Goal: Task Accomplishment & Management: Manage account settings

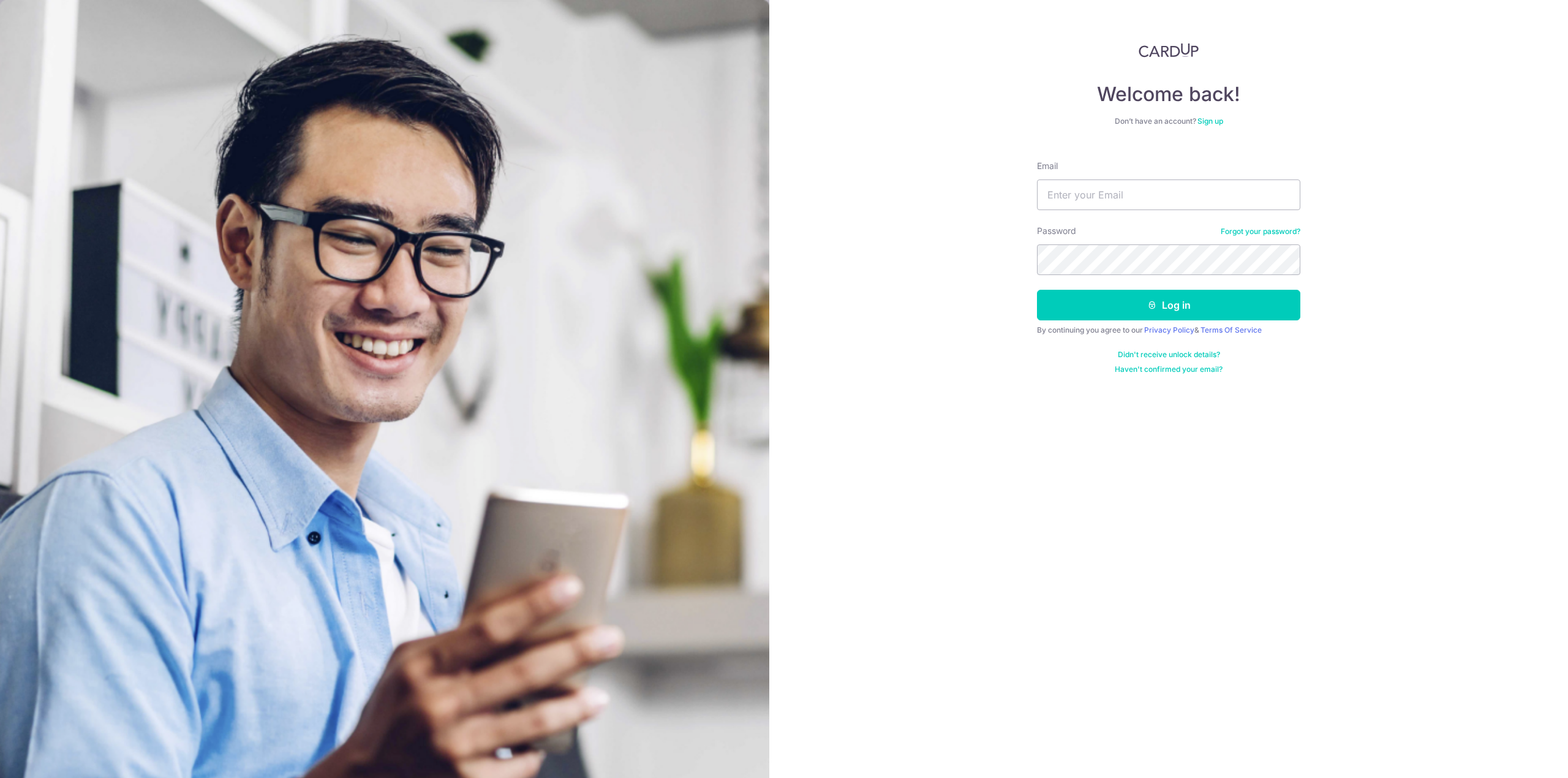
type input "[EMAIL_ADDRESS][DOMAIN_NAME]"
click at [1037, 290] on button "Log in" at bounding box center [1169, 305] width 264 height 31
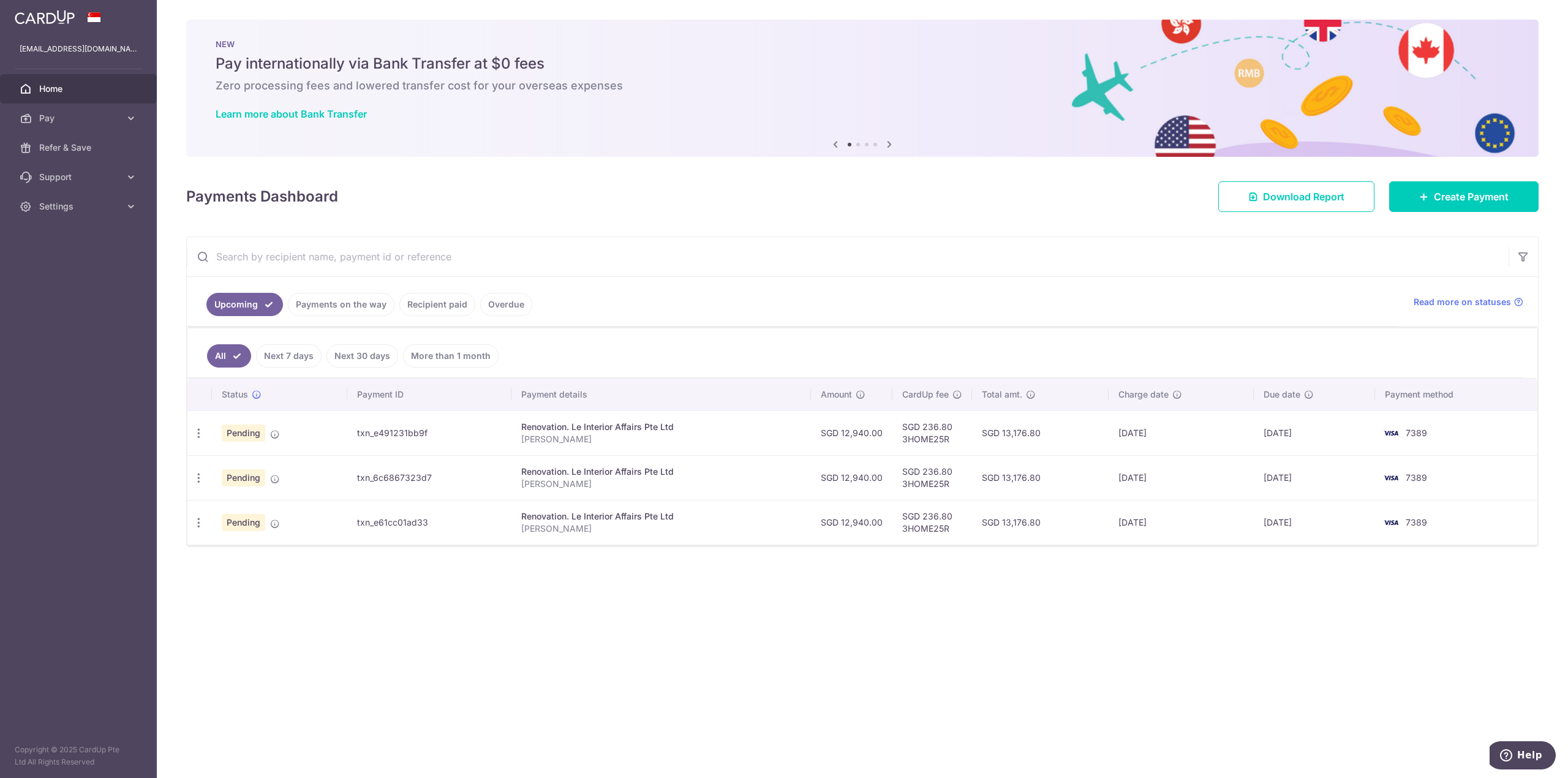
click at [256, 439] on span "Pending" at bounding box center [243, 433] width 43 height 17
click at [253, 435] on span "Pending" at bounding box center [243, 433] width 43 height 17
click at [329, 440] on td "Pending" at bounding box center [280, 433] width 136 height 45
drag, startPoint x: 389, startPoint y: 431, endPoint x: 469, endPoint y: 450, distance: 82.2
click at [422, 436] on td "txn_e491231bb9f" at bounding box center [429, 433] width 165 height 45
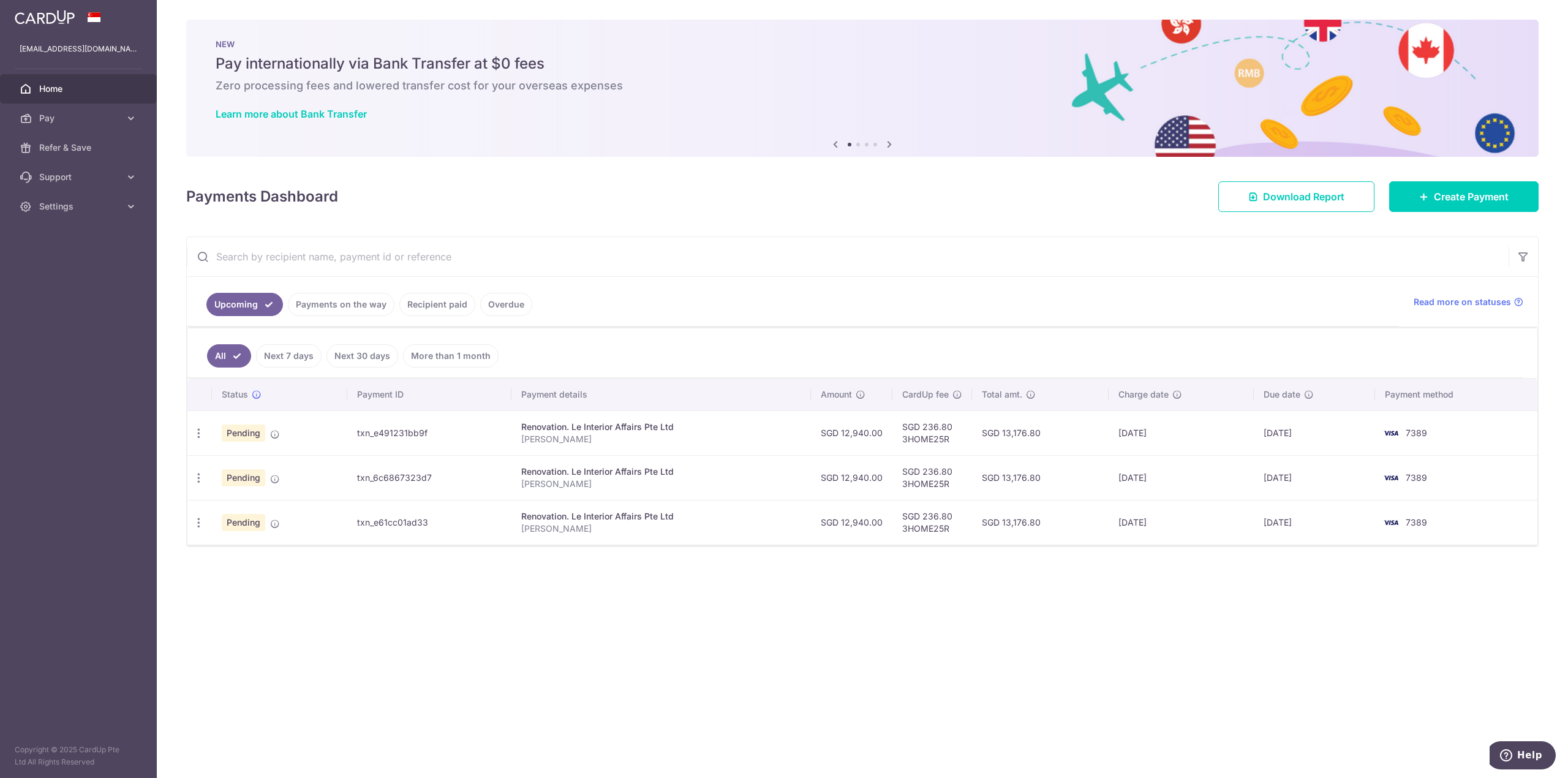
click at [1384, 439] on img at bounding box center [1391, 433] width 25 height 14
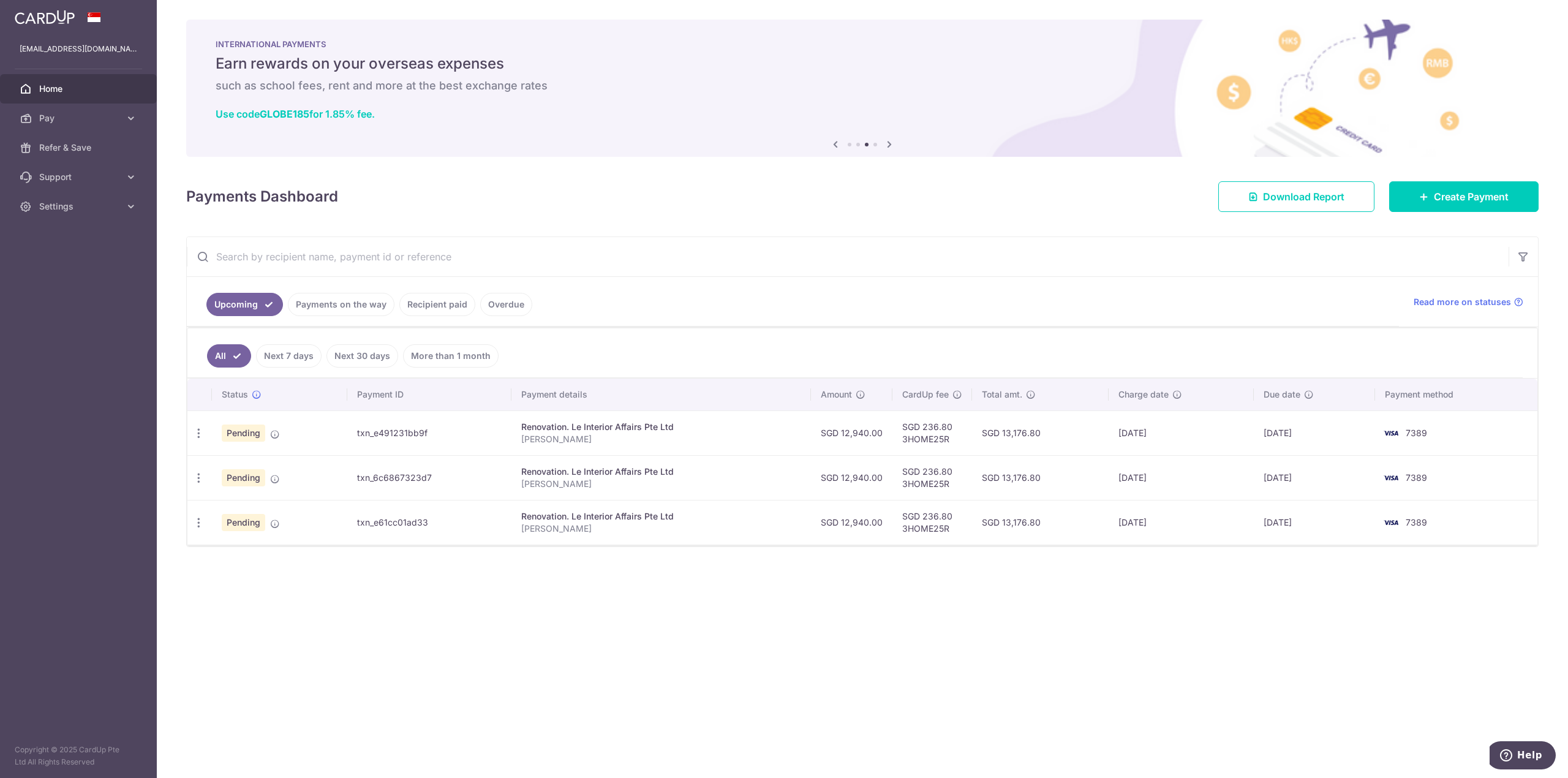
click at [740, 242] on input "text" at bounding box center [847, 256] width 1322 height 39
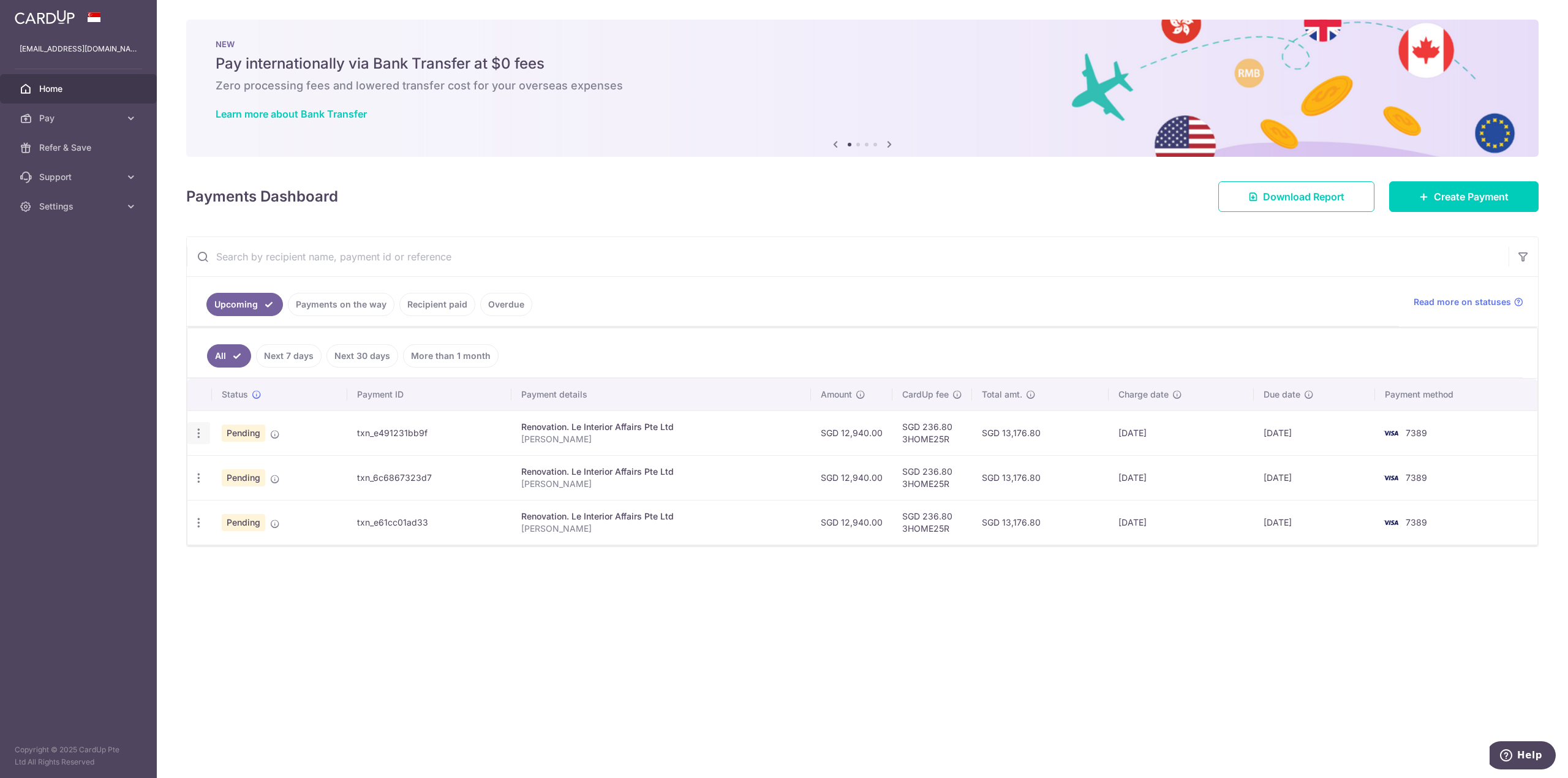
click at [196, 432] on icon "button" at bounding box center [198, 433] width 13 height 13
click at [254, 462] on span "Update payment" at bounding box center [264, 467] width 83 height 14
radio input "true"
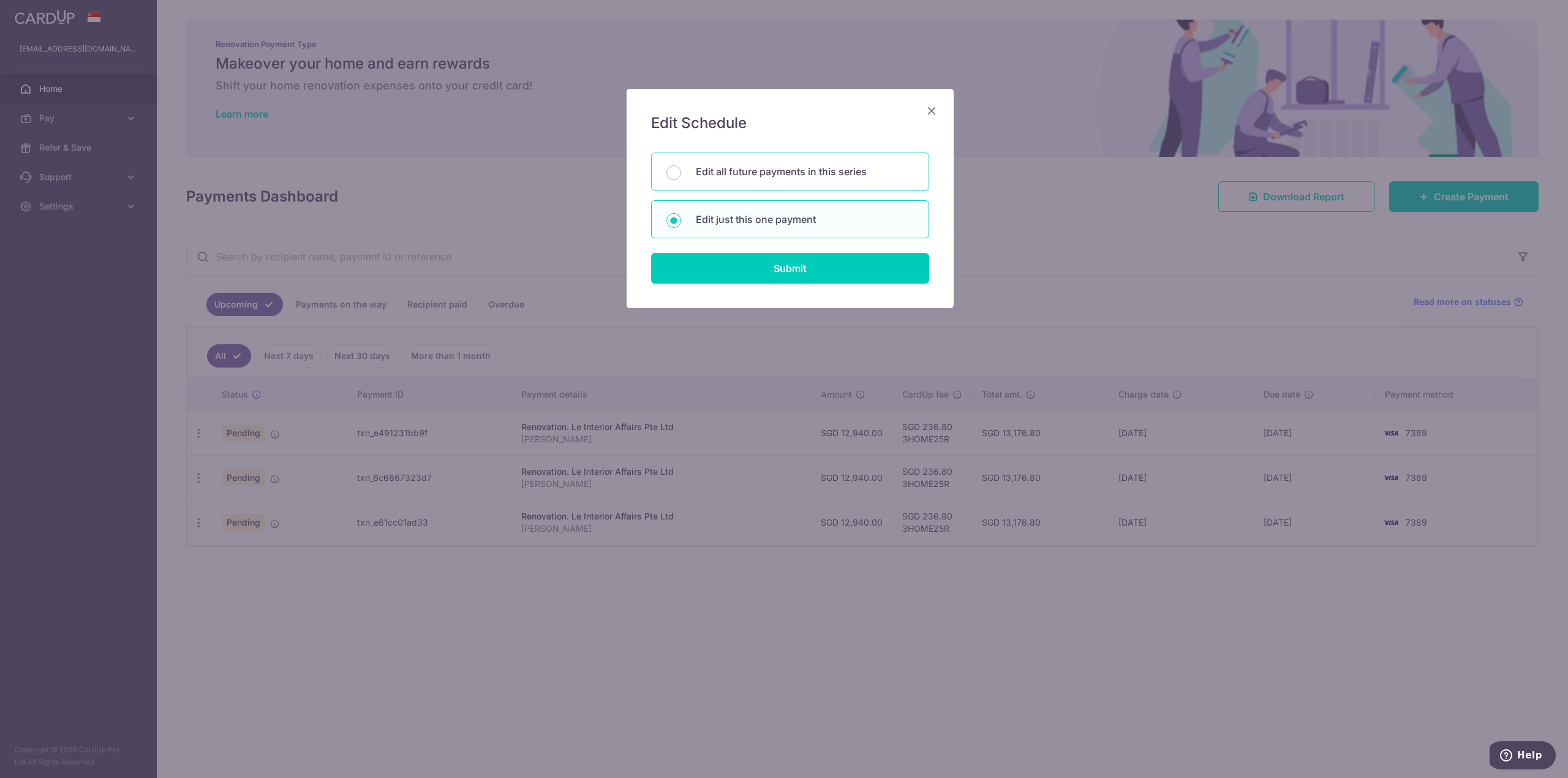
drag, startPoint x: 806, startPoint y: 171, endPoint x: 806, endPoint y: 249, distance: 78.0
click at [806, 173] on p "Edit all future payments in this series" at bounding box center [804, 171] width 218 height 14
click at [681, 173] on input "Edit all future payments in this series" at bounding box center [673, 172] width 14 height 14
radio input "true"
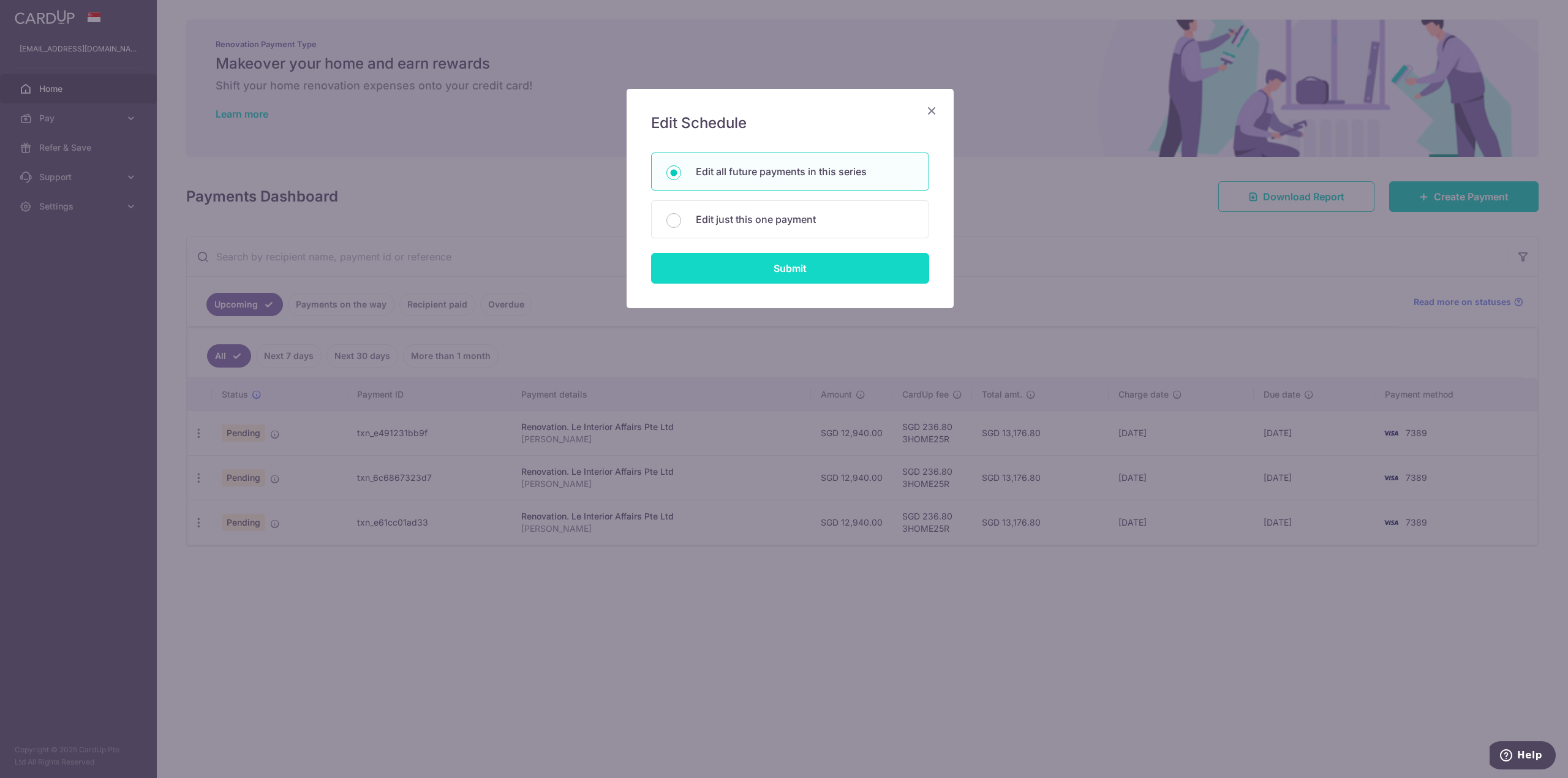
click at [799, 265] on input "Submit" at bounding box center [790, 268] width 278 height 31
radio input "true"
type input "12,940.00"
type input "[PERSON_NAME]"
type input "Full payment 33% each"
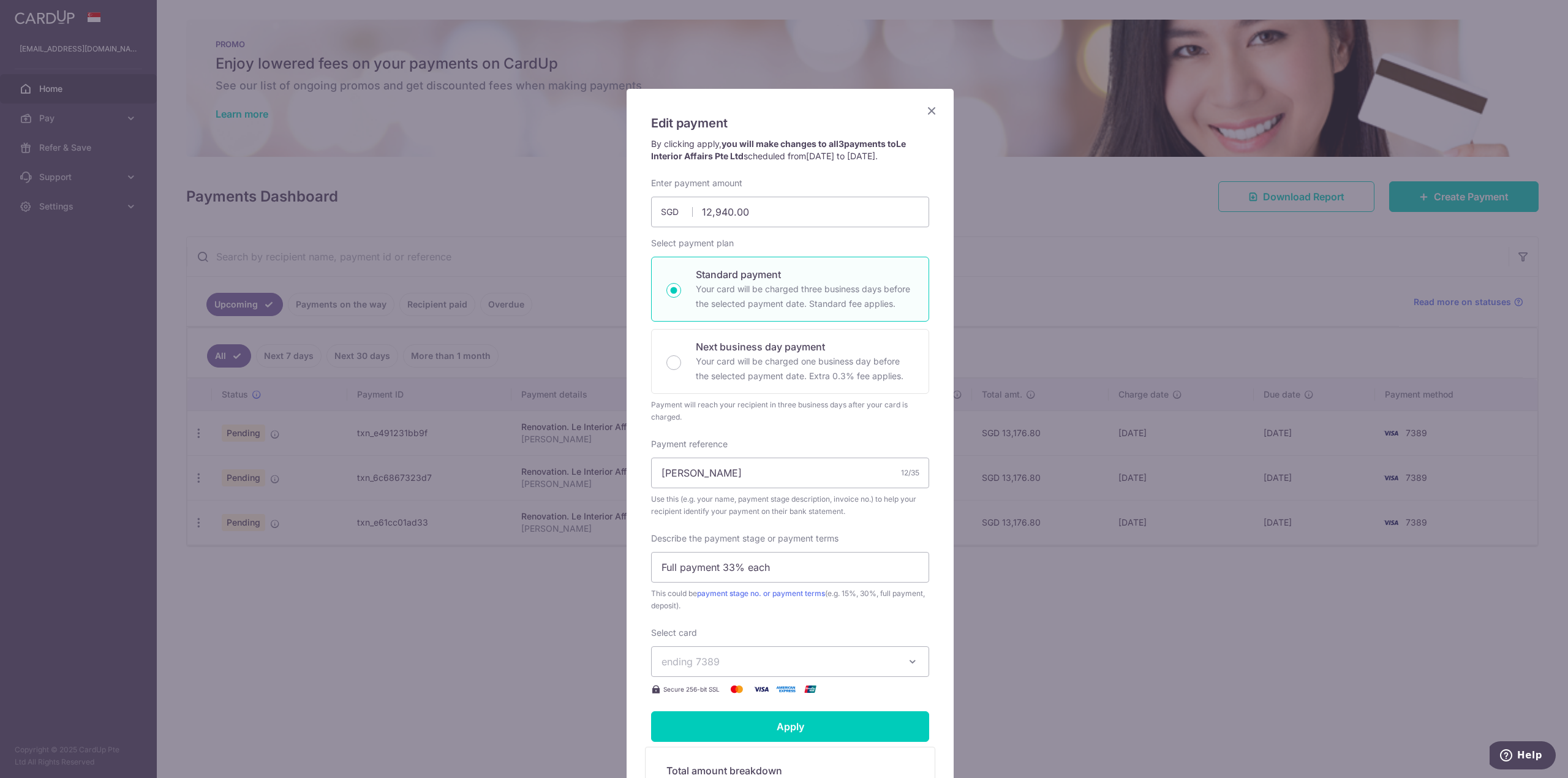
click at [924, 102] on div "Edit payment By clicking apply, you will make changes to all 3 payments to Le I…" at bounding box center [790, 507] width 327 height 837
click at [875, 154] on span "[DATE] to [DATE]" at bounding box center [840, 156] width 70 height 10
click at [925, 114] on icon "Close" at bounding box center [931, 110] width 14 height 15
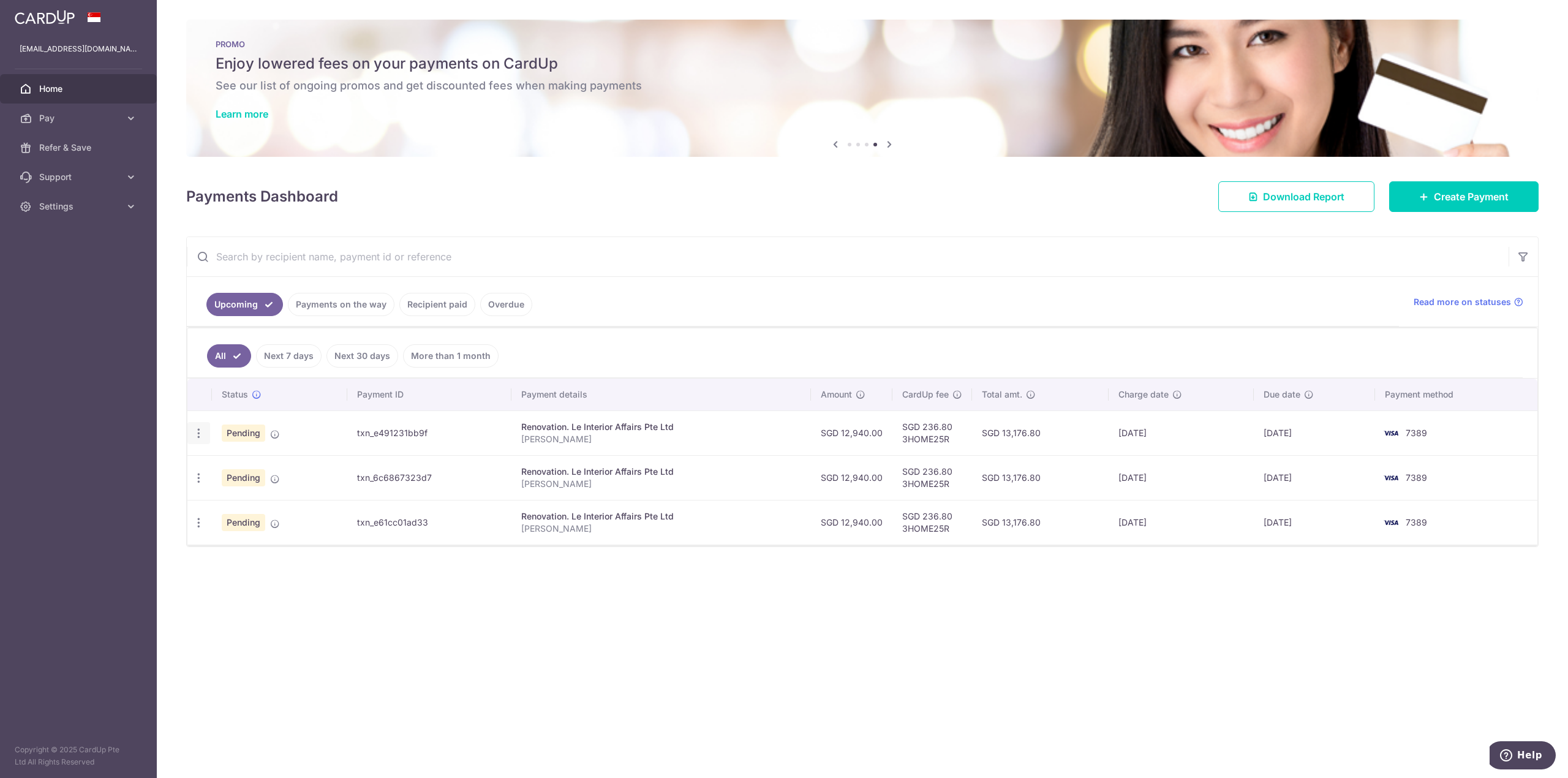
click at [204, 445] on div "Update payment Cancel payment" at bounding box center [198, 434] width 23 height 23
click at [199, 435] on icon "button" at bounding box center [198, 433] width 13 height 13
click at [268, 468] on span "Update payment" at bounding box center [264, 467] width 83 height 14
radio input "true"
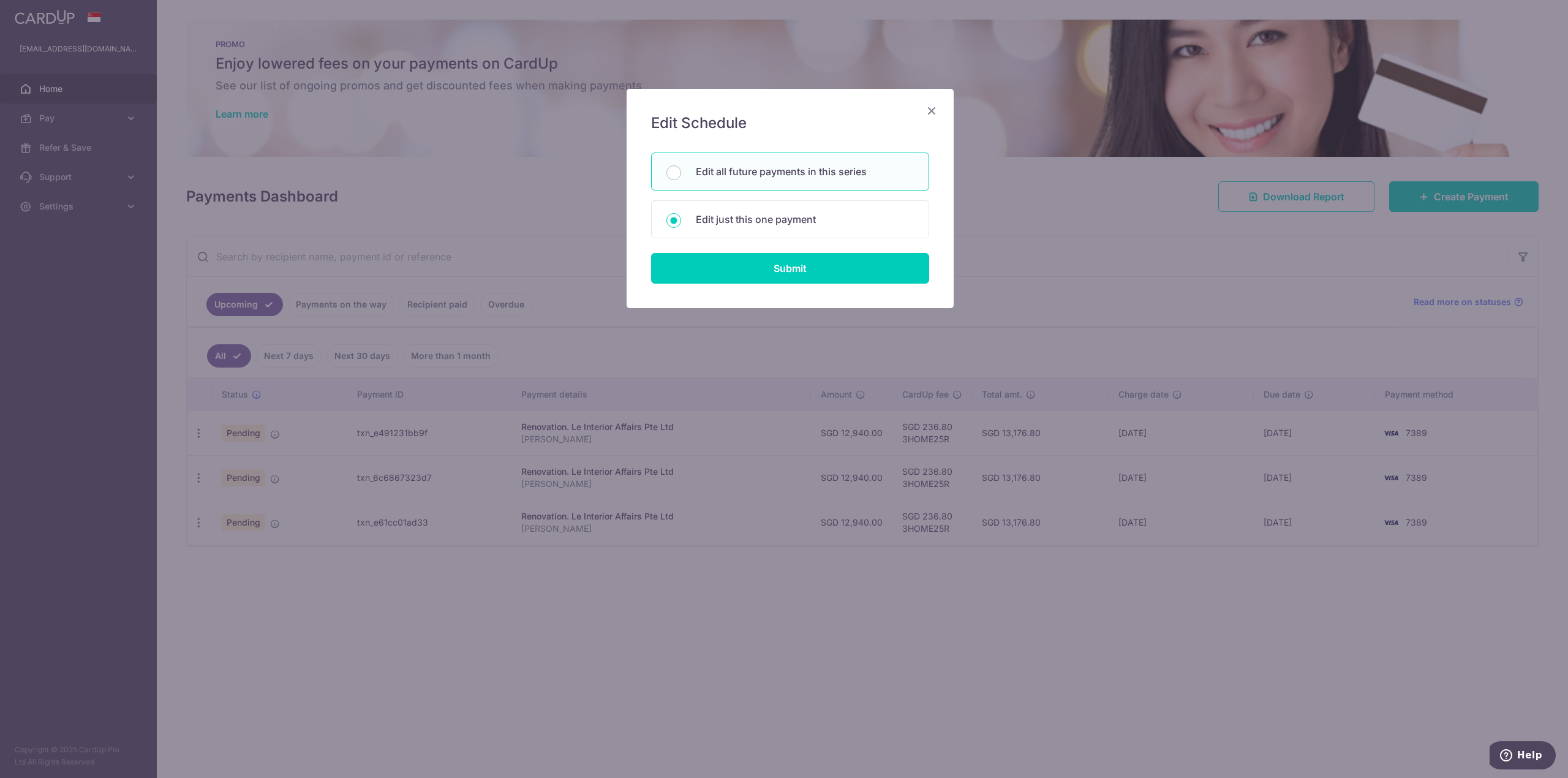
click at [755, 173] on p "Edit all future payments in this series" at bounding box center [804, 171] width 218 height 14
click at [681, 173] on input "Edit all future payments in this series" at bounding box center [673, 172] width 14 height 14
drag, startPoint x: 792, startPoint y: 266, endPoint x: 706, endPoint y: 278, distance: 86.8
click at [669, 346] on div "Edit Schedule You will be editing all 3 payments to Le Interior Affairs Pte Ltd…" at bounding box center [784, 389] width 1568 height 778
click at [750, 238] on div "Edit just this one payment" at bounding box center [790, 219] width 278 height 38
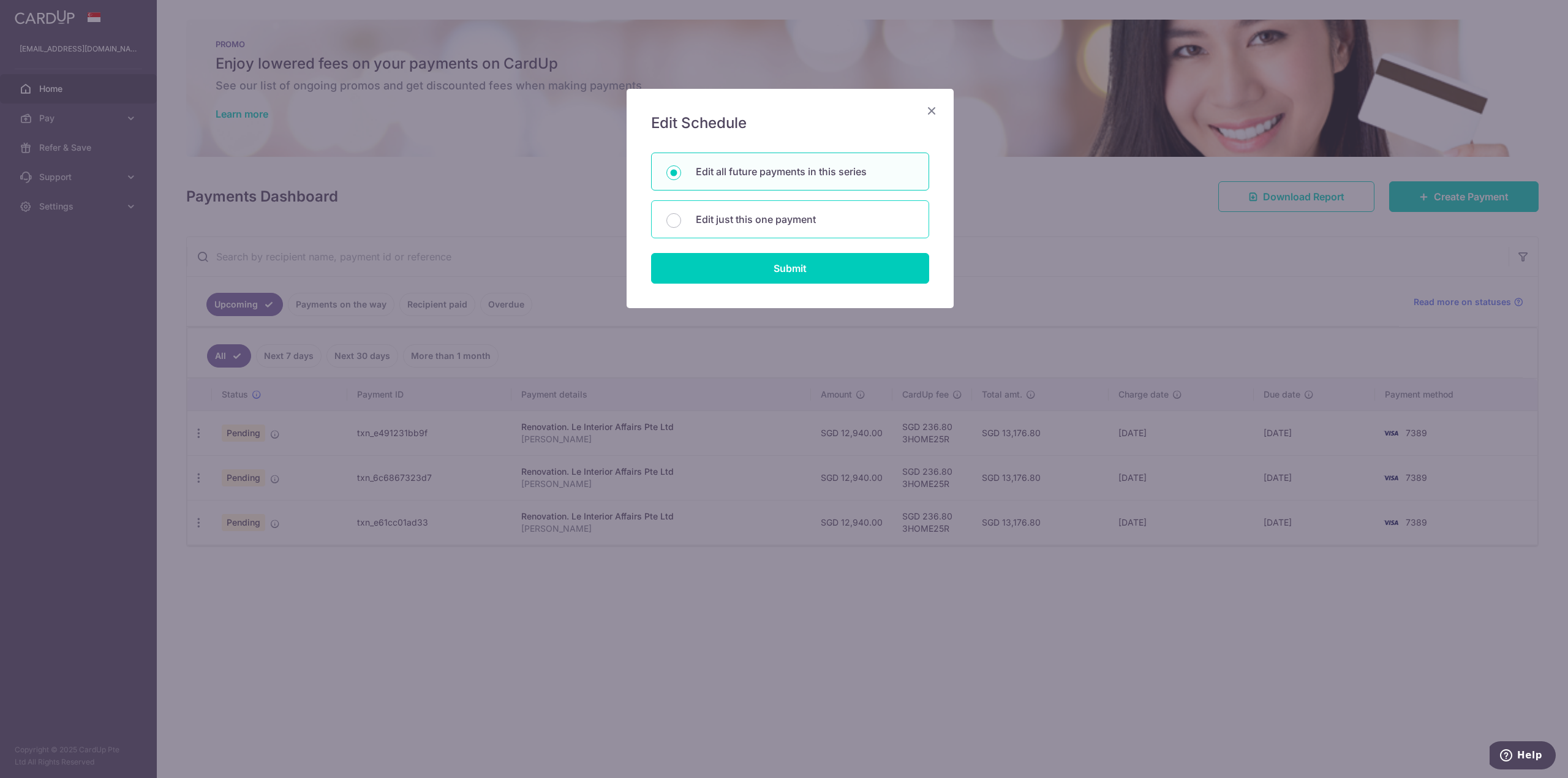
radio input "false"
radio input "true"
click at [777, 289] on div "Edit Schedule You will be editing all 3 payments to Le Interior Affairs Pte Ltd…" at bounding box center [790, 199] width 327 height 220
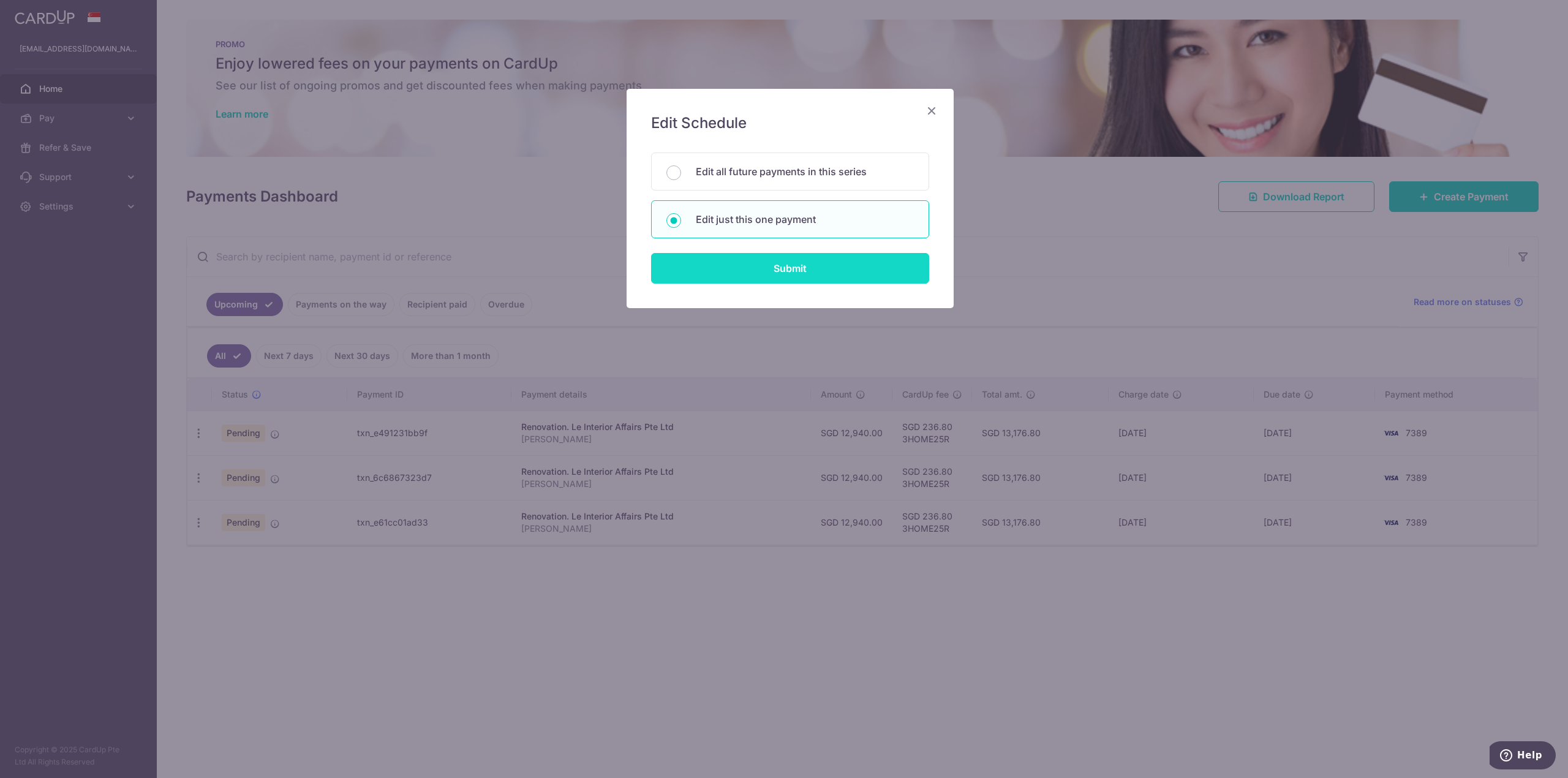
click at [777, 273] on input "Submit" at bounding box center [790, 268] width 278 height 31
radio input "true"
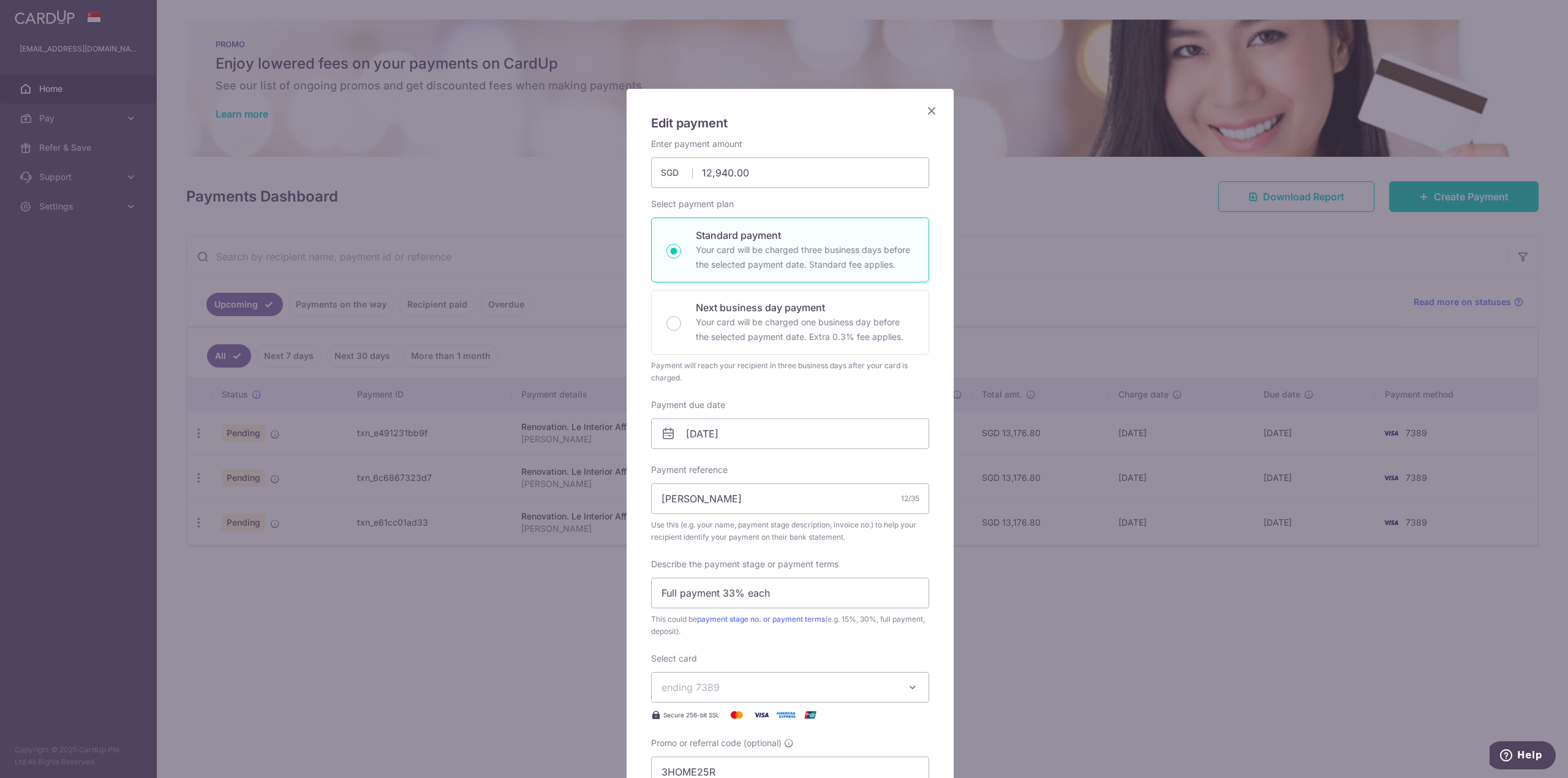
click at [926, 110] on icon "Close" at bounding box center [931, 110] width 14 height 15
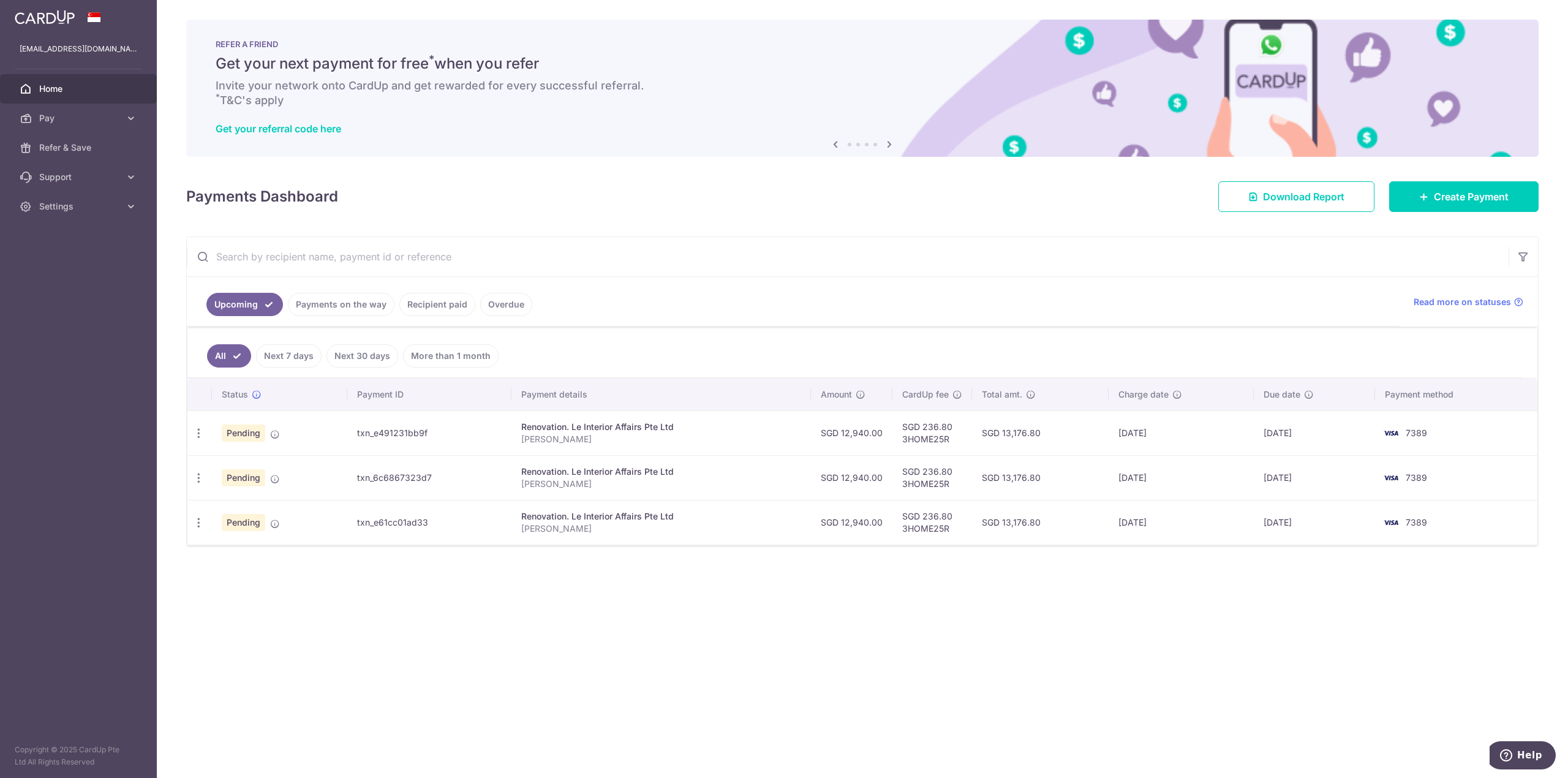
click at [1122, 613] on div "× Pause Schedule Pause all future payments in this series Pause just this one p…" at bounding box center [862, 389] width 1411 height 778
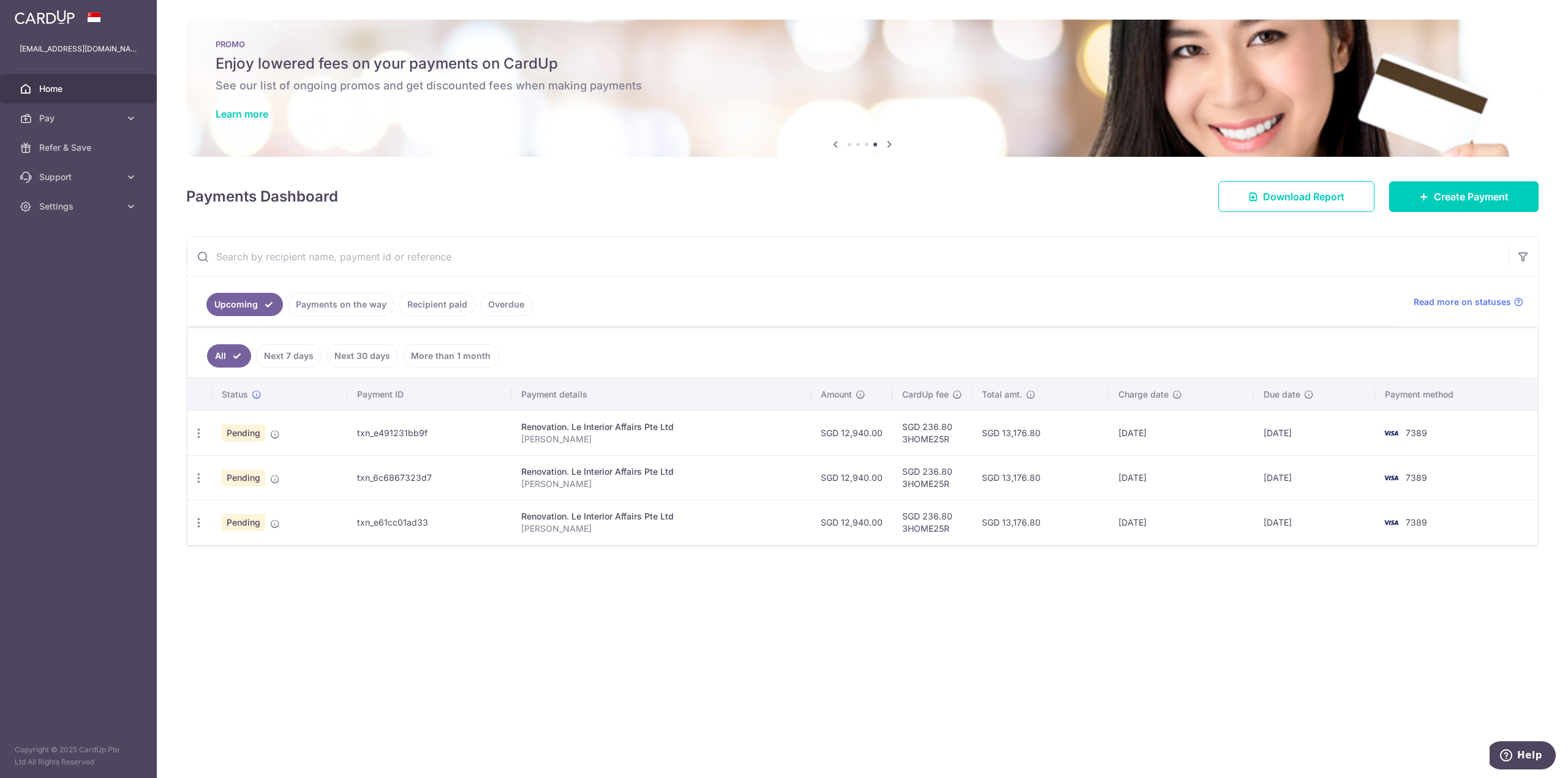
click at [890, 616] on div "× Pause Schedule Pause all future payments in this series Pause just this one p…" at bounding box center [862, 389] width 1411 height 778
